Goal: Task Accomplishment & Management: Use online tool/utility

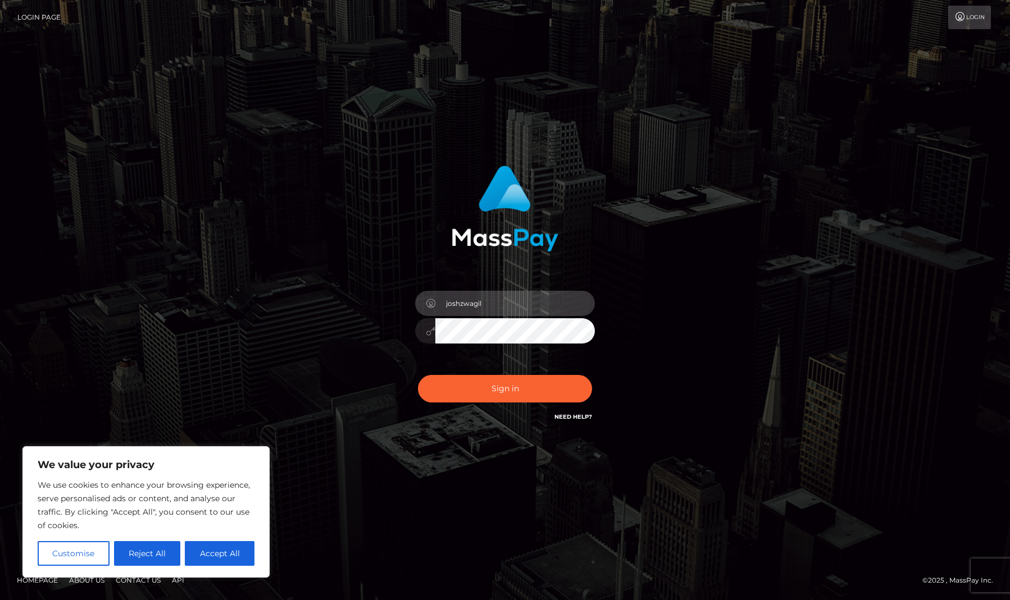
type input "joshzwagil"
click at [505, 389] on button "Sign in" at bounding box center [505, 389] width 174 height 28
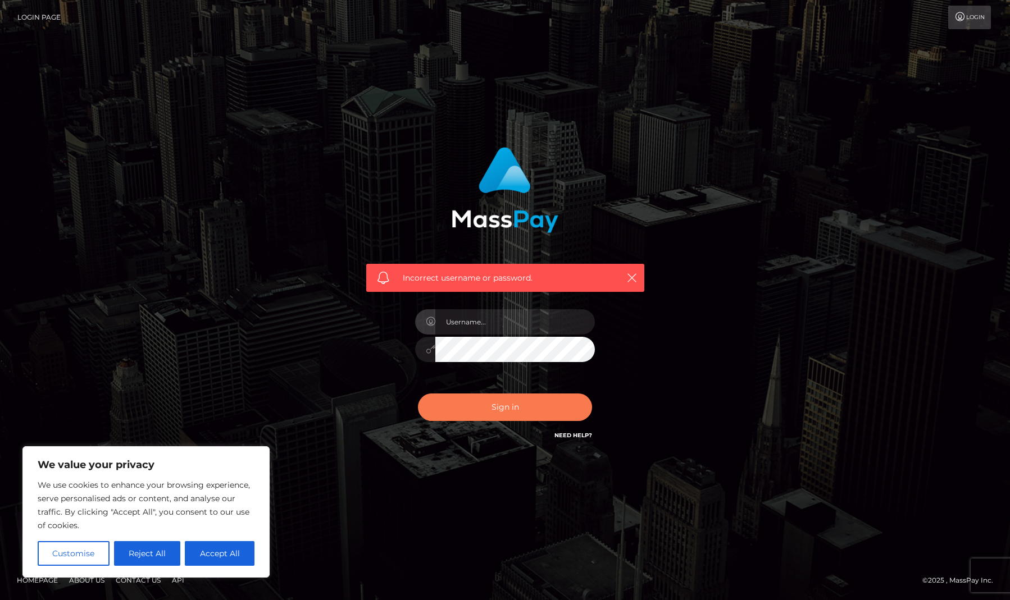
drag, startPoint x: 655, startPoint y: 381, endPoint x: 553, endPoint y: 416, distance: 108.0
click at [649, 383] on div "Incorrect username or password." at bounding box center [505, 300] width 312 height 323
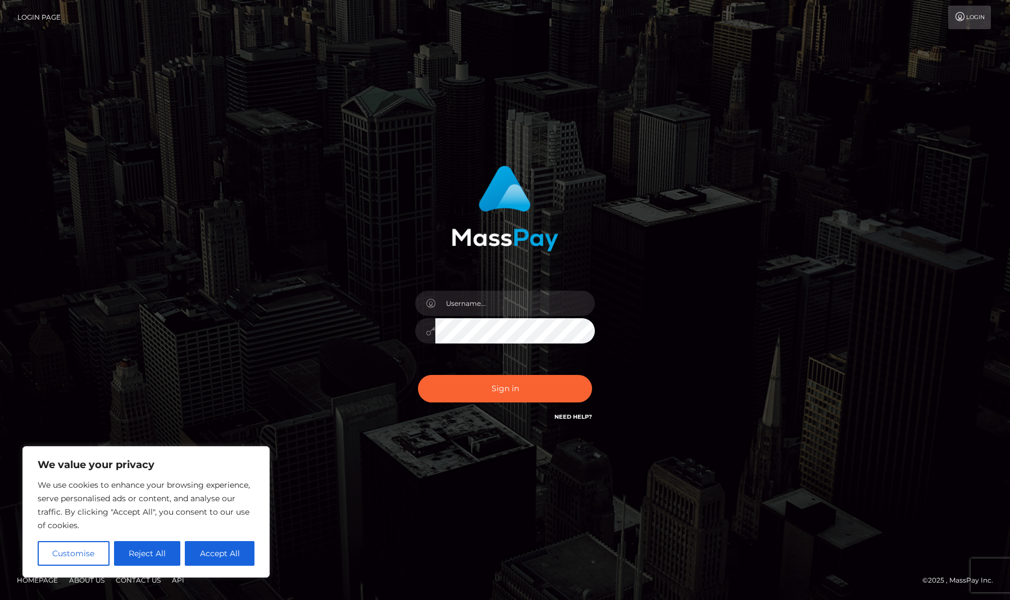
click at [376, 272] on div "Sign in" at bounding box center [505, 294] width 295 height 275
click at [463, 308] on input "text" at bounding box center [515, 303] width 160 height 25
type input "joshz"
click at [505, 389] on button "Sign in" at bounding box center [505, 389] width 174 height 28
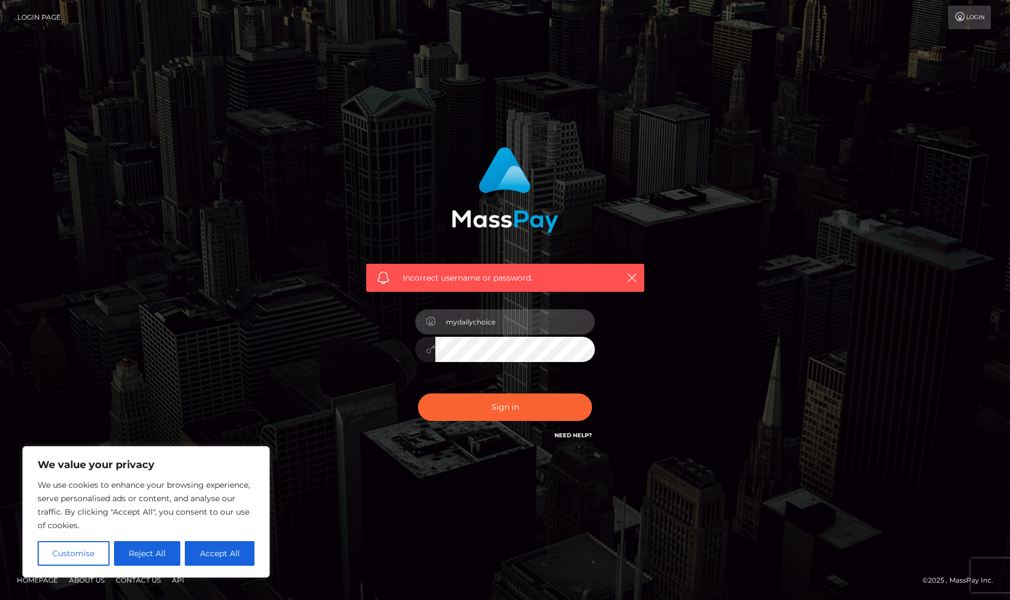
type input "mydailychoice"
click at [505, 407] on button "Sign in" at bounding box center [505, 408] width 174 height 28
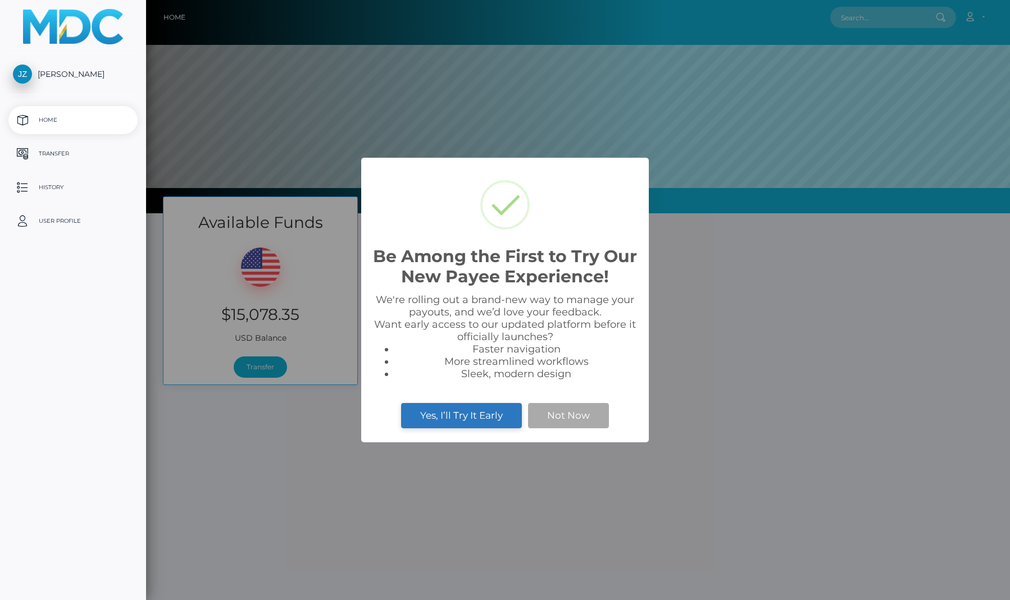
scroll to position [213, 864]
select select
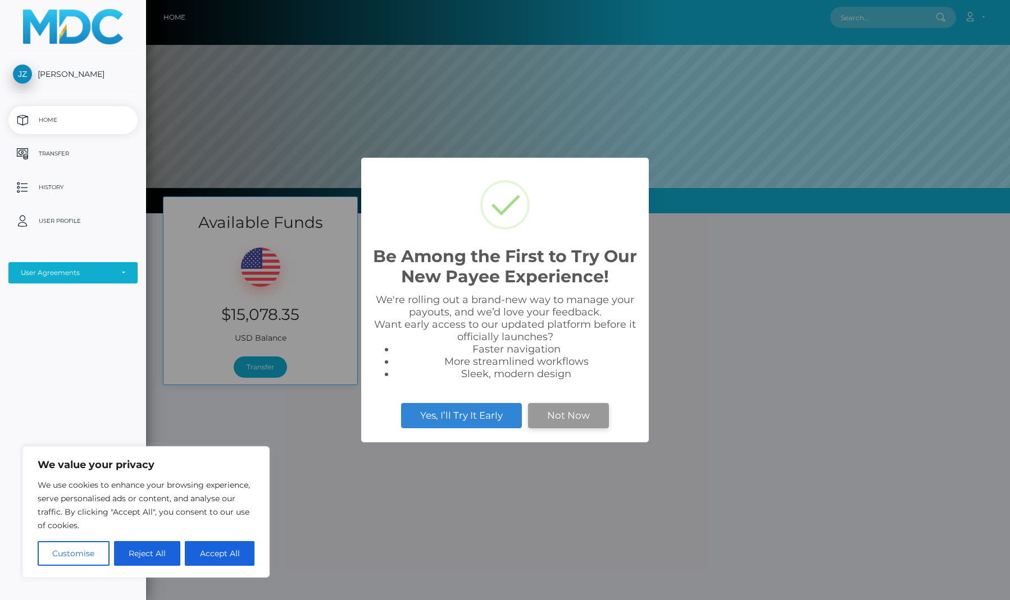
click at [567, 421] on button "Not Now" at bounding box center [568, 415] width 81 height 25
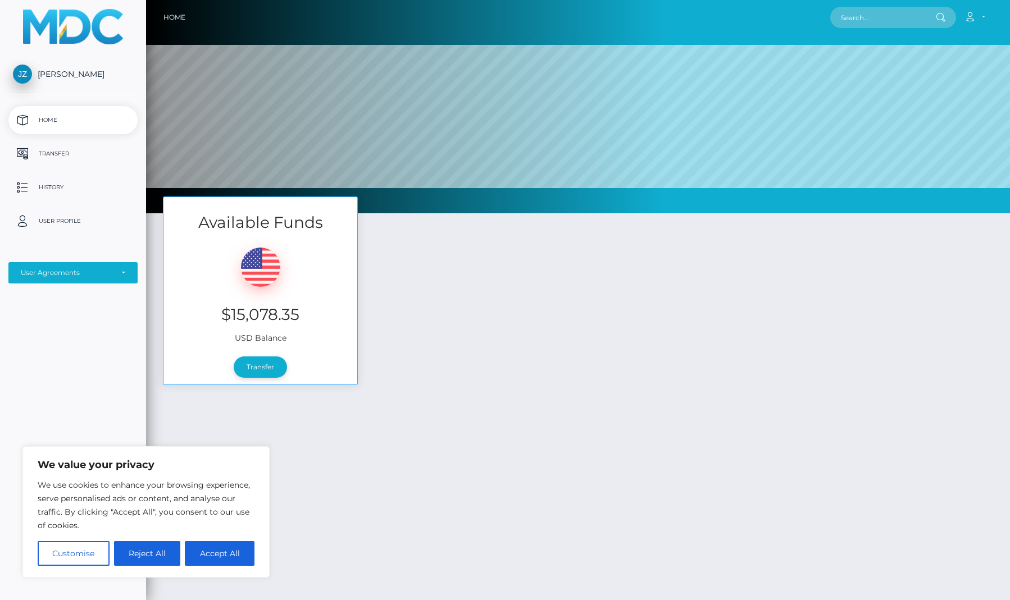
click at [264, 365] on link "Transfer" at bounding box center [260, 367] width 53 height 21
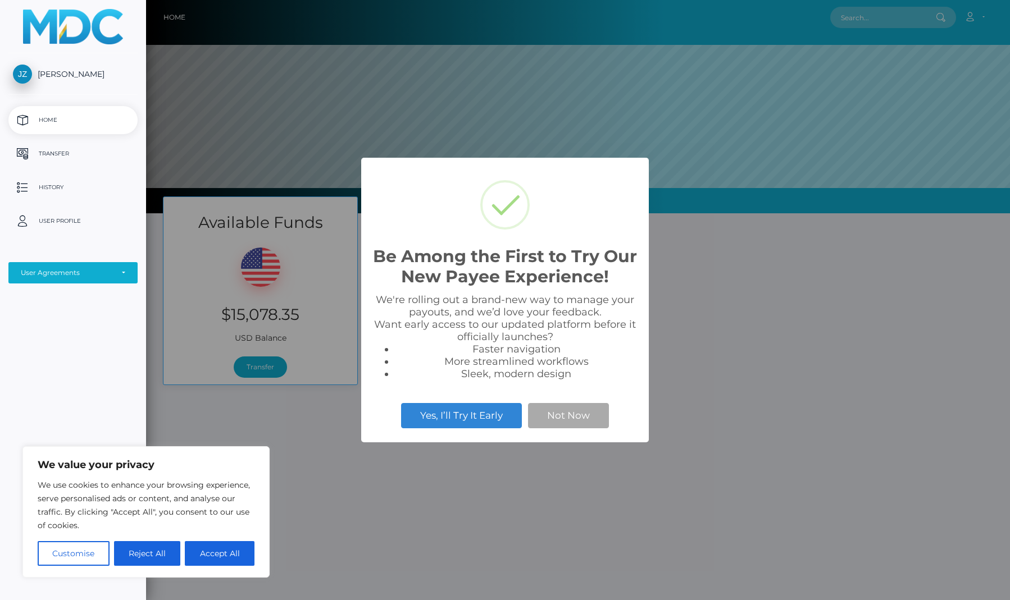
scroll to position [213, 864]
click at [568, 420] on button "Not Now" at bounding box center [568, 415] width 81 height 25
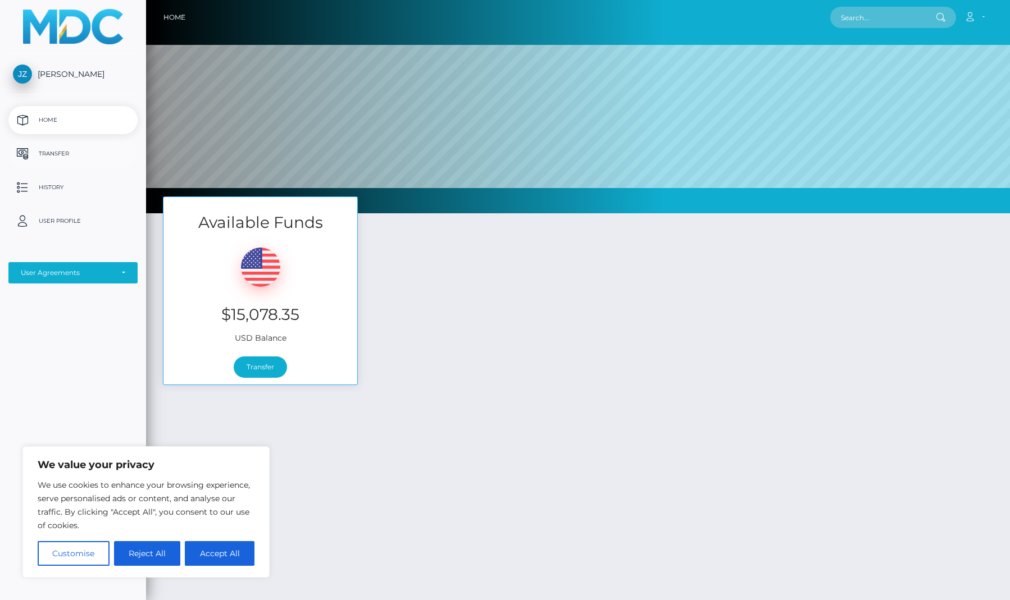
click at [71, 156] on p "Transfer" at bounding box center [73, 153] width 120 height 17
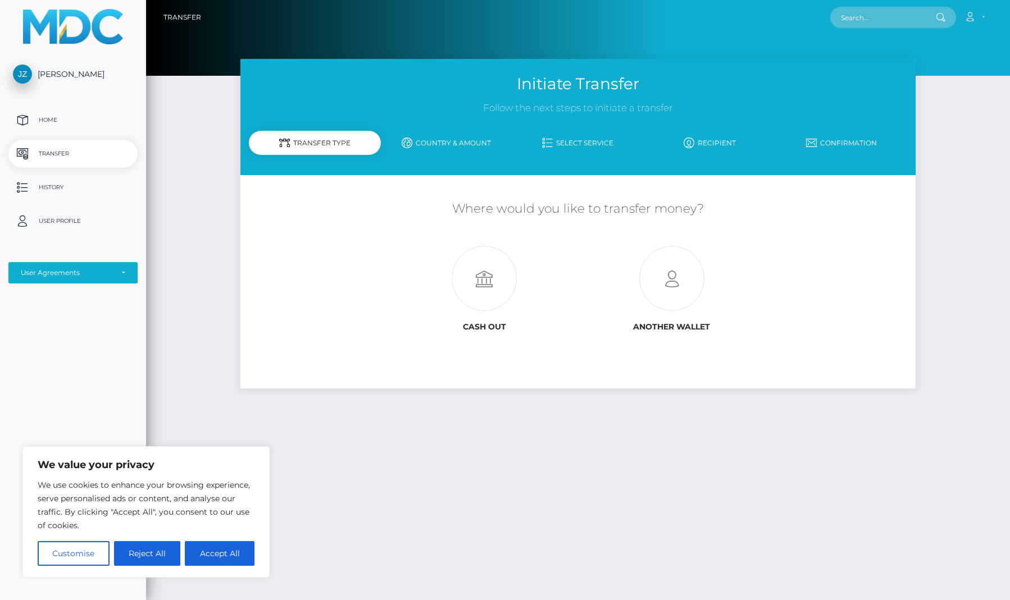
click at [86, 122] on p "Home" at bounding box center [73, 120] width 120 height 17
click at [475, 280] on icon at bounding box center [484, 279] width 188 height 65
click at [449, 147] on link "Country & Amount" at bounding box center [446, 143] width 131 height 20
click at [449, 139] on link "Country & Amount" at bounding box center [446, 143] width 131 height 20
click at [662, 277] on icon at bounding box center [672, 279] width 188 height 65
